Goal: Communication & Community: Answer question/provide support

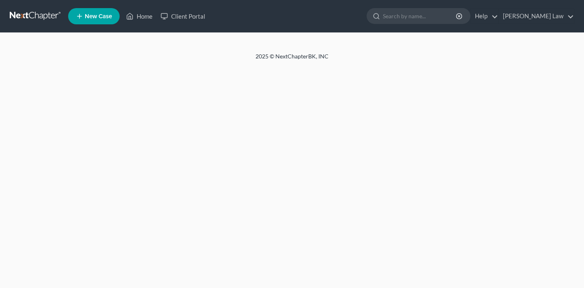
select select "0"
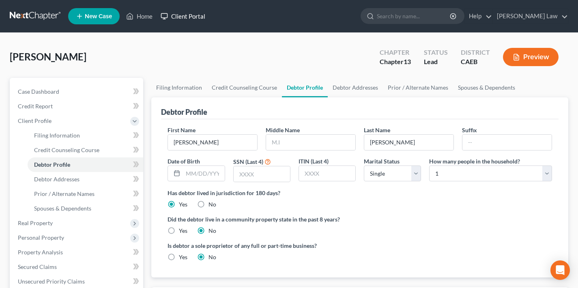
click at [191, 17] on link "Client Portal" at bounding box center [183, 16] width 53 height 15
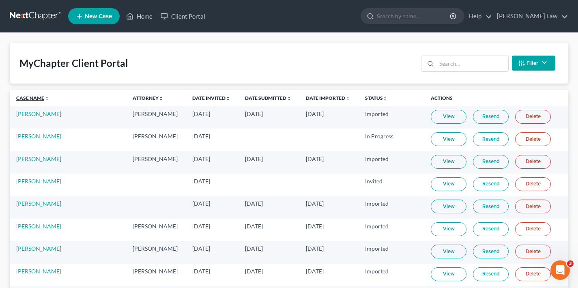
click at [35, 100] on link "Case Name unfold_more expand_more expand_less" at bounding box center [32, 98] width 33 height 6
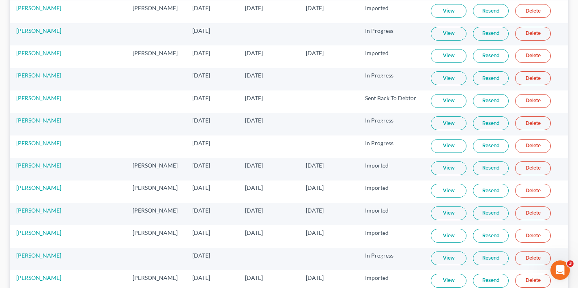
scroll to position [1691, 0]
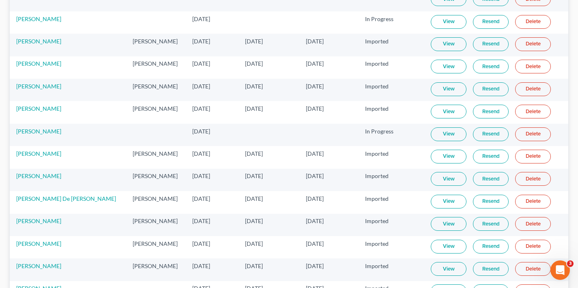
click at [435, 135] on link "View" at bounding box center [449, 134] width 36 height 14
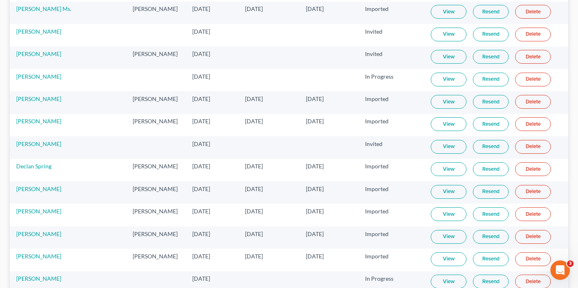
scroll to position [367, 0]
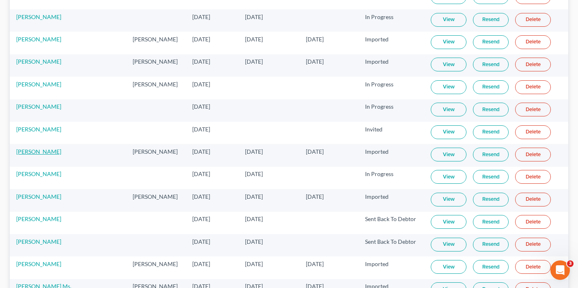
click at [38, 153] on link "[PERSON_NAME]" at bounding box center [38, 151] width 45 height 7
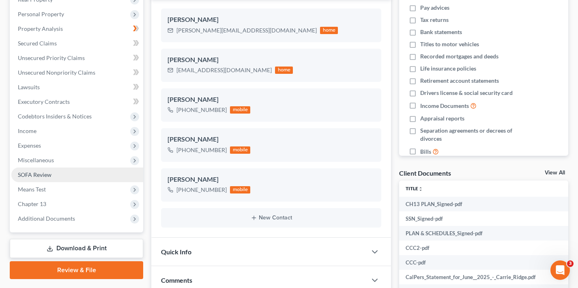
scroll to position [59, 0]
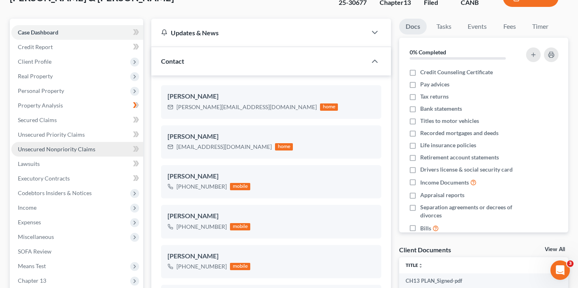
click at [58, 152] on span "Unsecured Nonpriority Claims" at bounding box center [56, 149] width 77 height 7
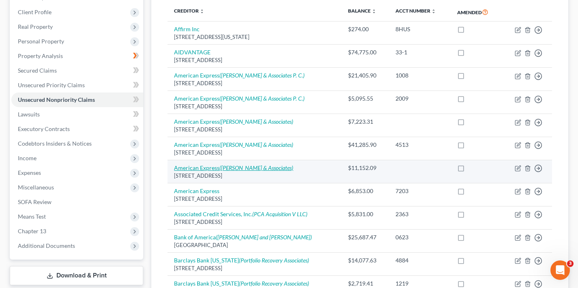
scroll to position [93, 0]
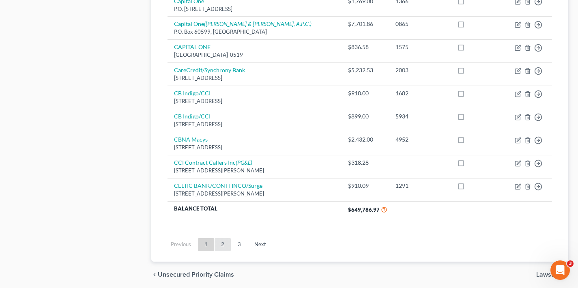
click at [224, 240] on link "2" at bounding box center [223, 244] width 16 height 13
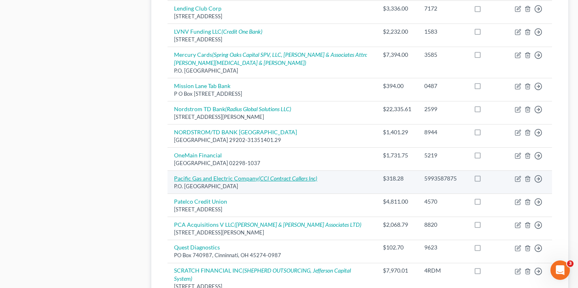
scroll to position [660, 0]
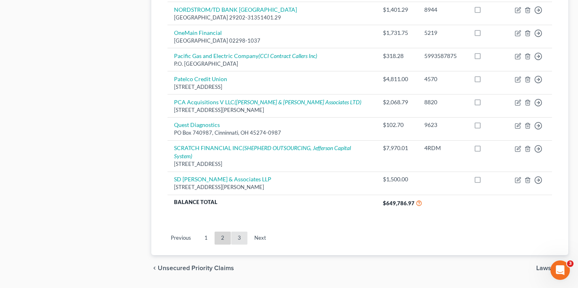
click at [240, 232] on link "3" at bounding box center [239, 238] width 16 height 13
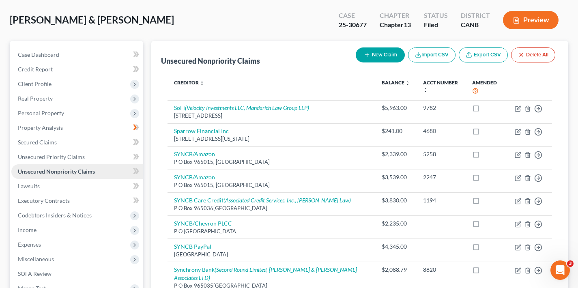
scroll to position [0, 0]
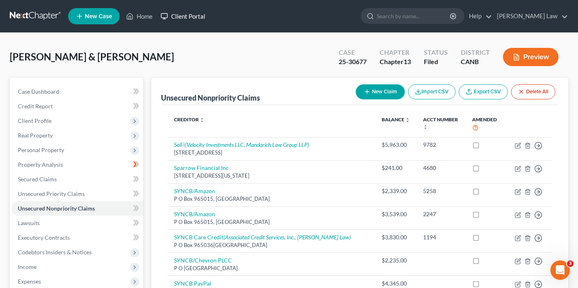
click at [197, 18] on link "Client Portal" at bounding box center [183, 16] width 53 height 15
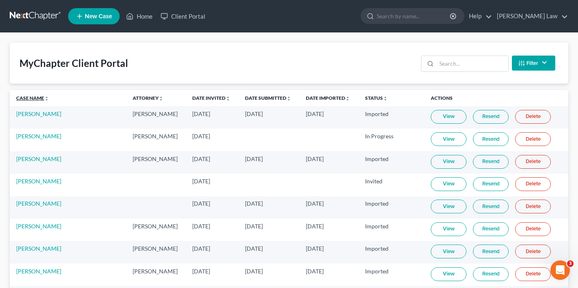
click at [29, 98] on link "Case Name unfold_more expand_more expand_less" at bounding box center [32, 98] width 33 height 6
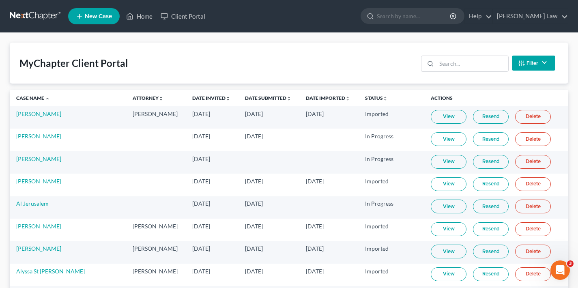
click at [483, 207] on link "Resend" at bounding box center [491, 207] width 36 height 14
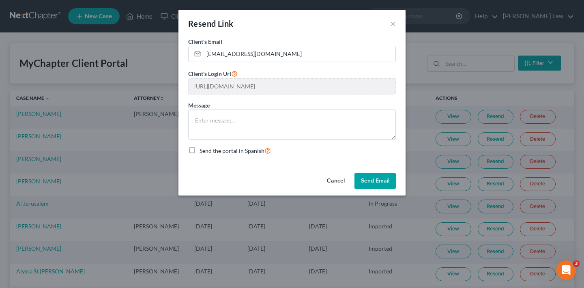
click at [375, 179] on button "Send Email" at bounding box center [375, 181] width 41 height 16
